Goal: Transaction & Acquisition: Purchase product/service

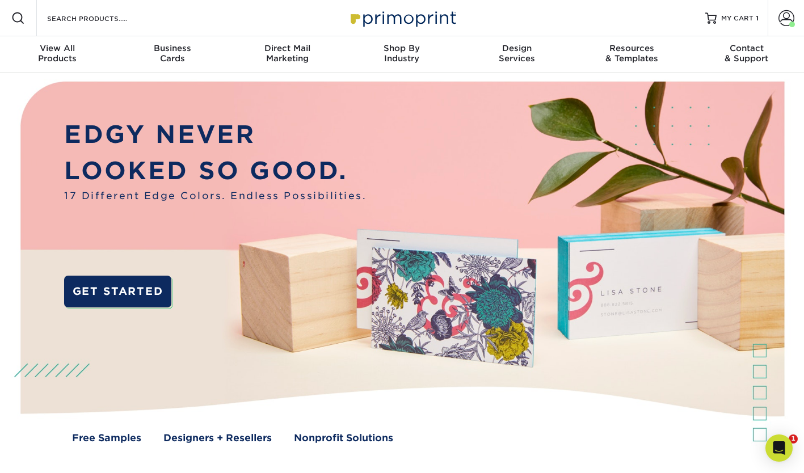
click at [746, 16] on span "MY CART" at bounding box center [737, 19] width 32 height 10
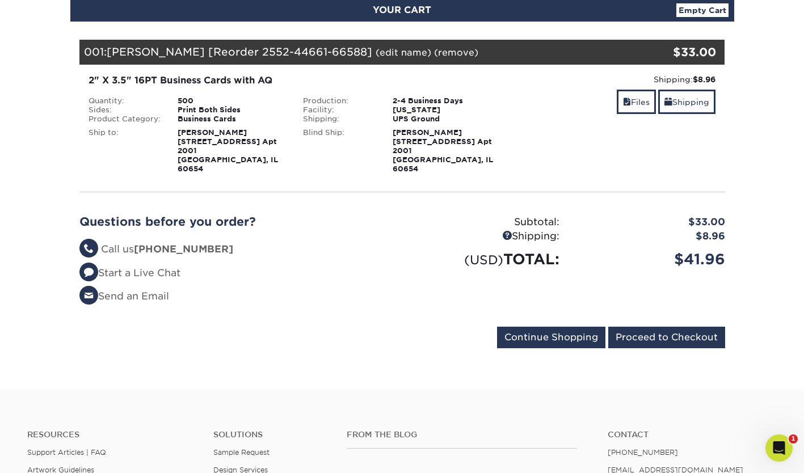
scroll to position [133, 0]
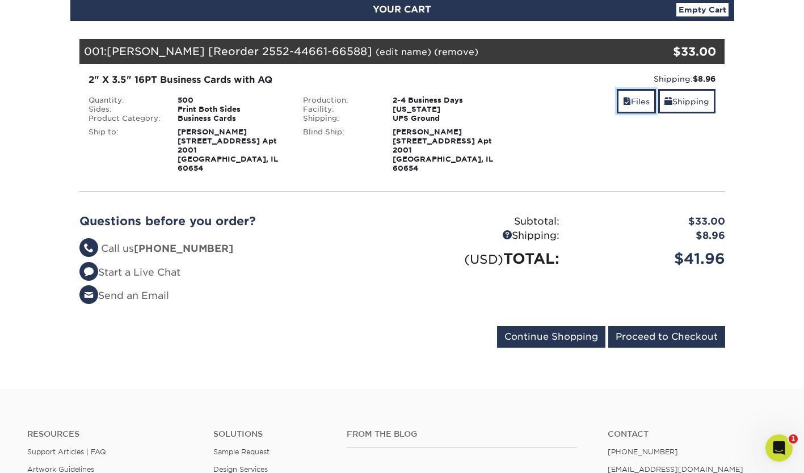
click at [633, 98] on link "Files" at bounding box center [636, 101] width 39 height 24
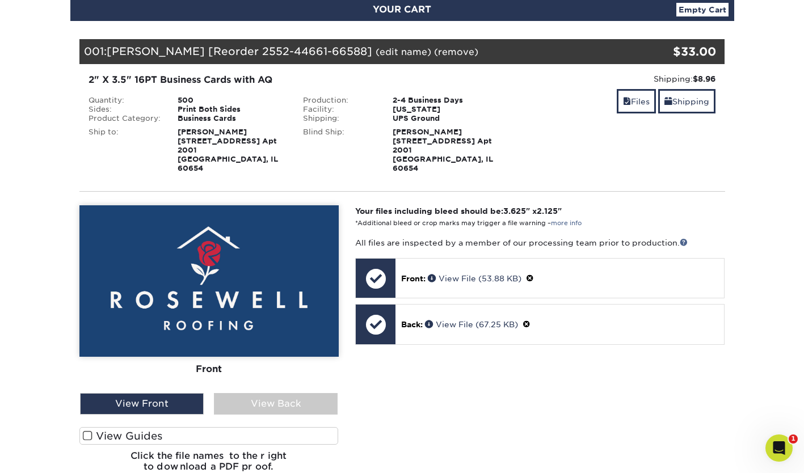
click at [271, 393] on div "View Back" at bounding box center [276, 404] width 124 height 22
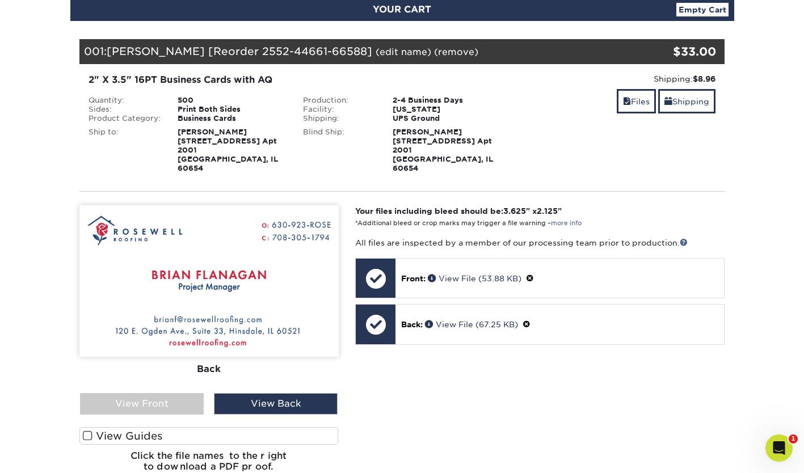
click at [271, 393] on div "View Back" at bounding box center [276, 404] width 124 height 22
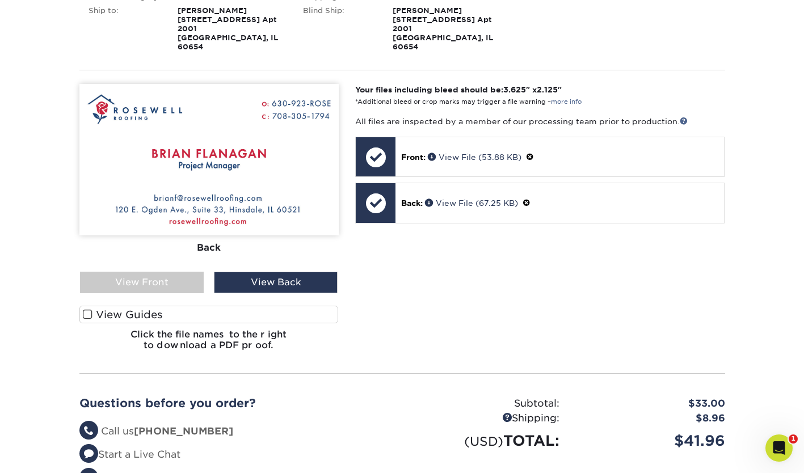
click at [601, 124] on div "Your files including bleed should be: 3.625 " x 2.125 " *Additional bleed or cr…" at bounding box center [540, 222] width 386 height 276
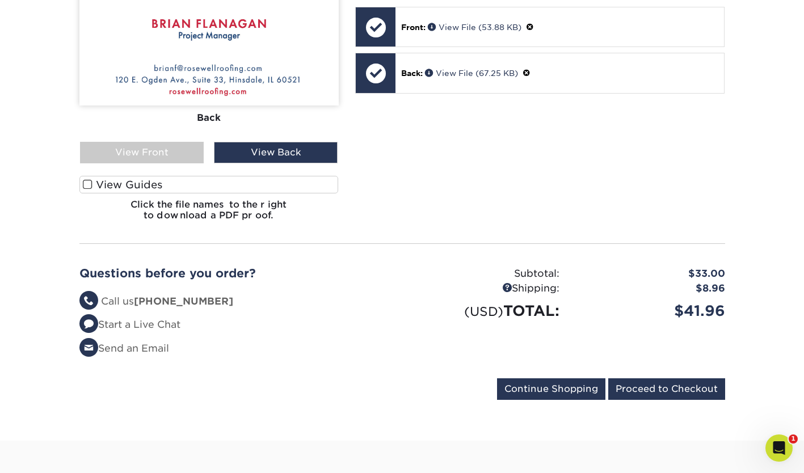
scroll to position [385, 0]
click at [640, 378] on input "Proceed to Checkout" at bounding box center [666, 389] width 117 height 22
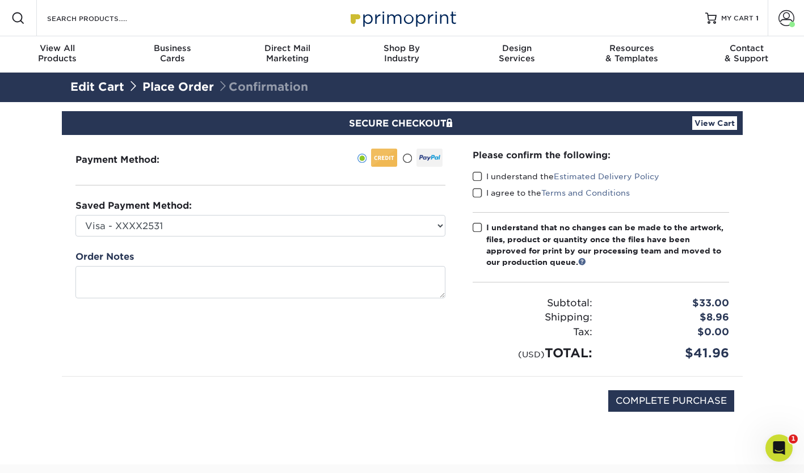
click at [476, 175] on span at bounding box center [477, 176] width 10 height 11
click at [0, 0] on input "I understand the Estimated Delivery Policy" at bounding box center [0, 0] width 0 height 0
click at [478, 189] on span at bounding box center [477, 193] width 10 height 11
click at [0, 0] on input "I agree to the Terms and Conditions" at bounding box center [0, 0] width 0 height 0
click at [471, 229] on div "Please confirm the following: I understand the Estimated Delivery Policy I agre…" at bounding box center [601, 255] width 284 height 241
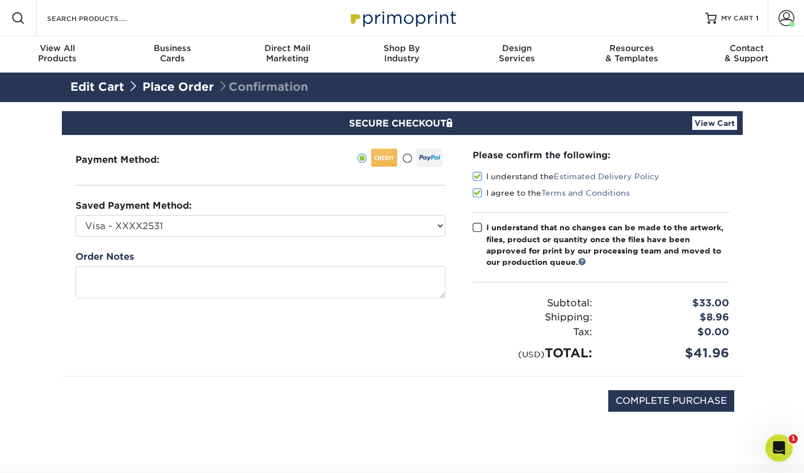
click at [479, 229] on span at bounding box center [477, 227] width 10 height 11
click at [0, 0] on input "I understand that no changes can be made to the artwork, files, product or quan…" at bounding box center [0, 0] width 0 height 0
click at [634, 408] on input "COMPLETE PURCHASE" at bounding box center [671, 401] width 126 height 22
click at [634, 408] on input "PROCESSING, PLEASE WAIT..." at bounding box center [655, 401] width 157 height 22
type input "STILL PROCESSING, PLEASE WAIT.."
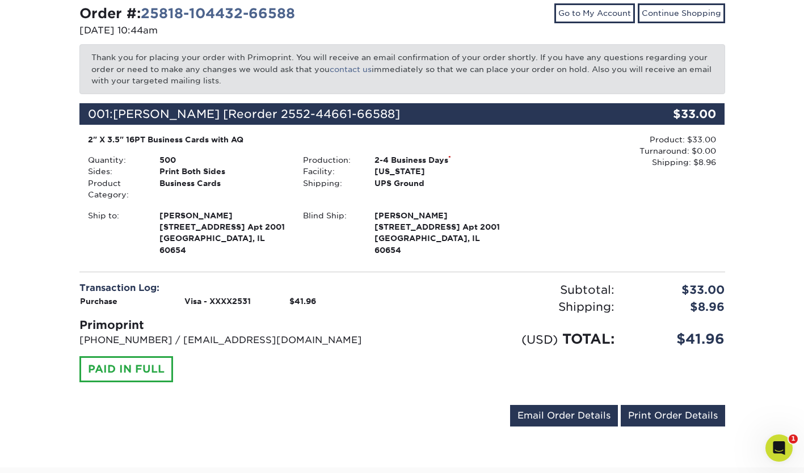
scroll to position [159, 0]
